Goal: Find specific page/section: Find specific page/section

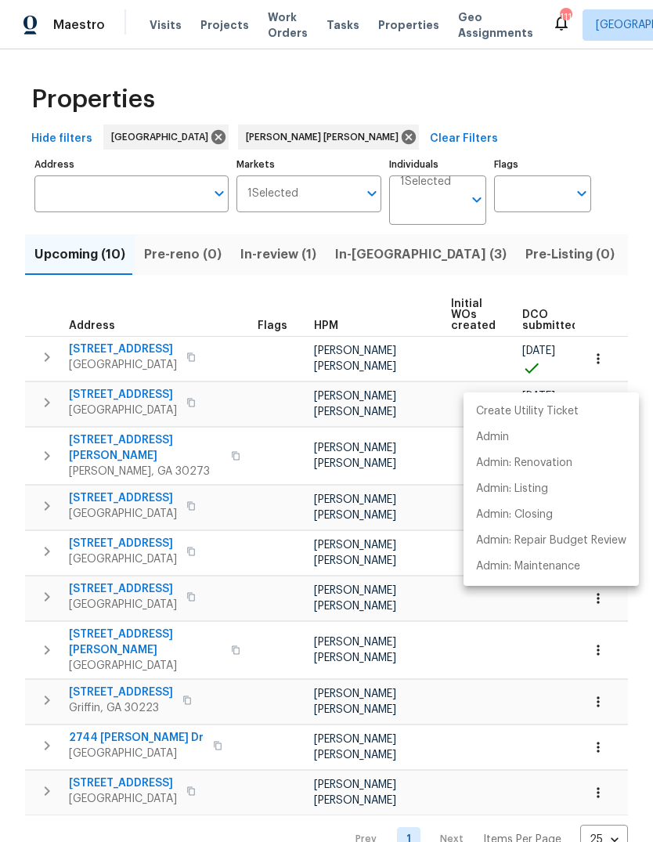
scroll to position [0, 411]
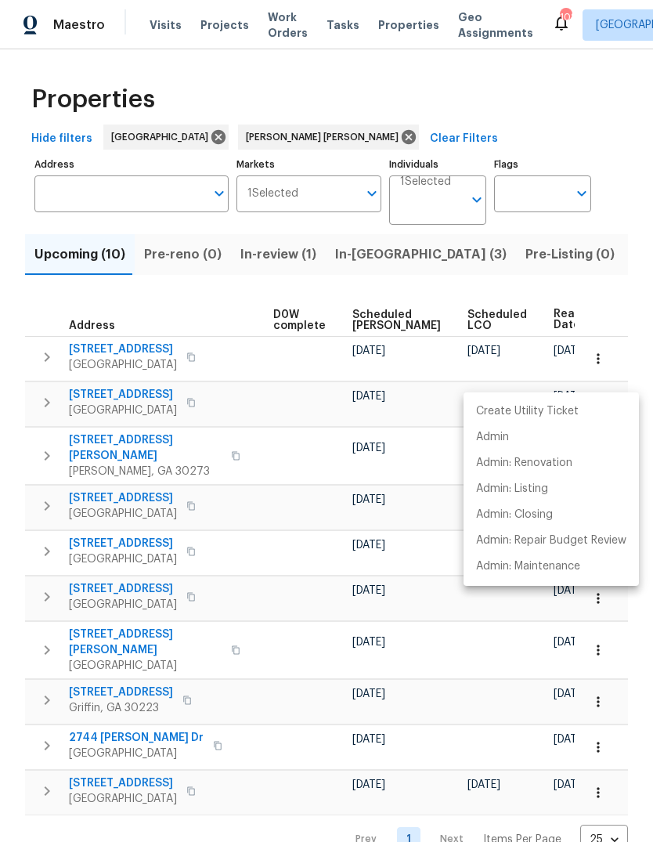
click at [326, 465] on div at bounding box center [326, 421] width 653 height 842
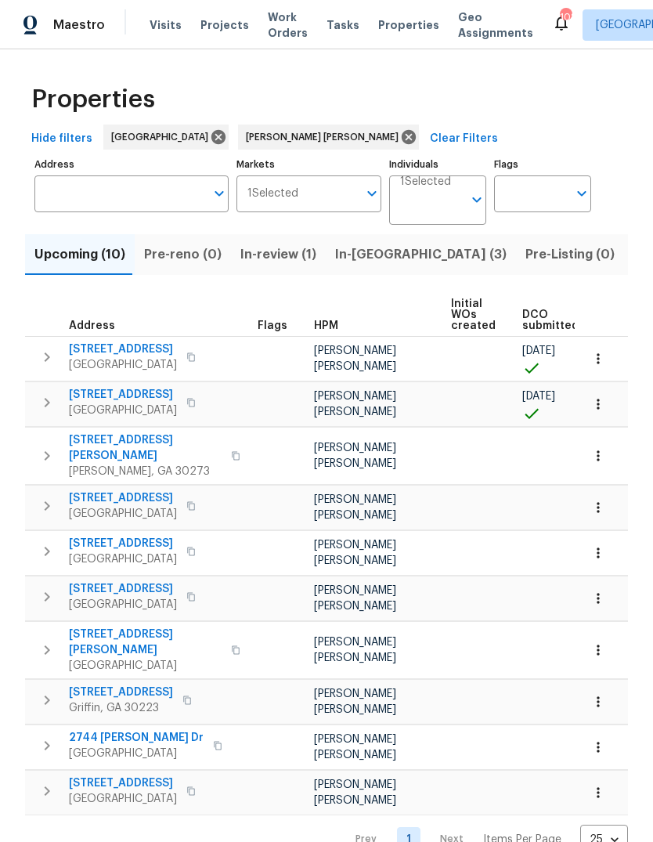
scroll to position [0, 0]
click at [137, 403] on span "810 River Valley Dr" at bounding box center [123, 395] width 108 height 16
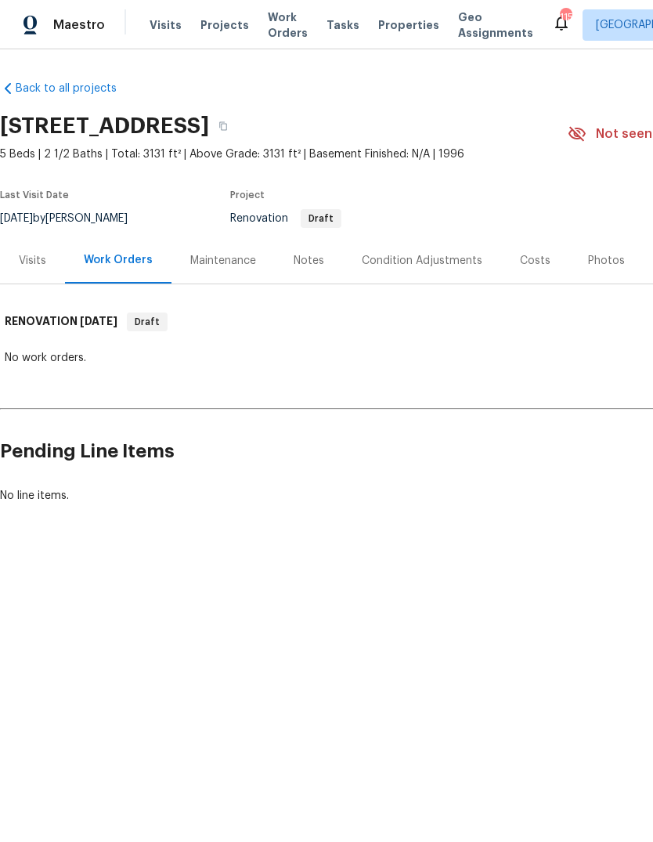
click at [307, 269] on div "Notes" at bounding box center [309, 261] width 31 height 16
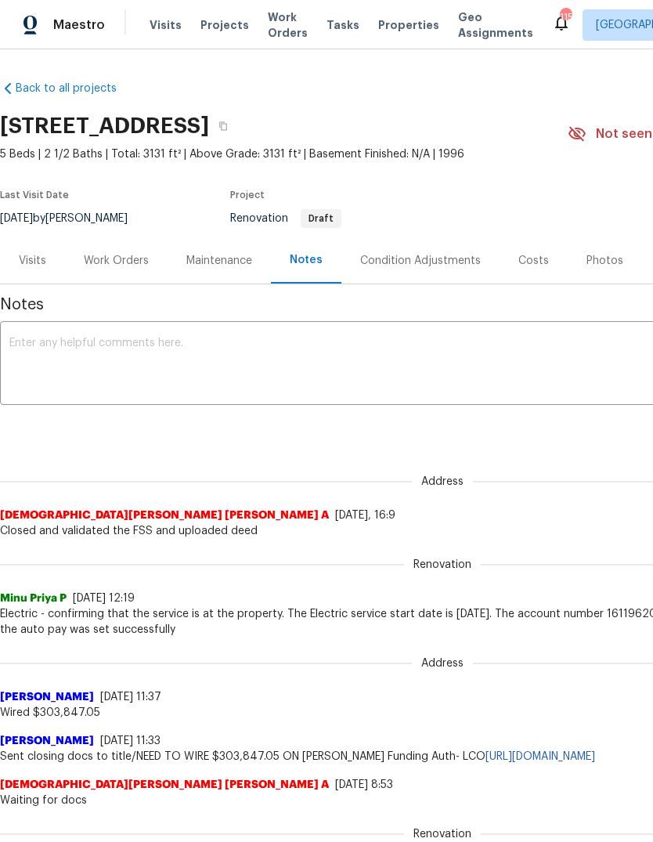
click at [126, 283] on div "Work Orders" at bounding box center [116, 260] width 103 height 46
